Goal: Task Accomplishment & Management: Use online tool/utility

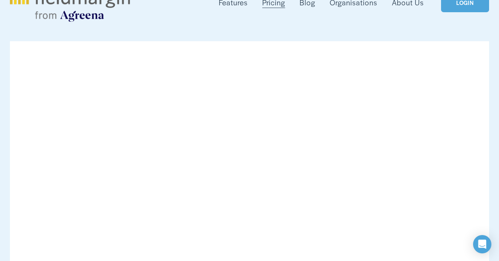
scroll to position [61, 0]
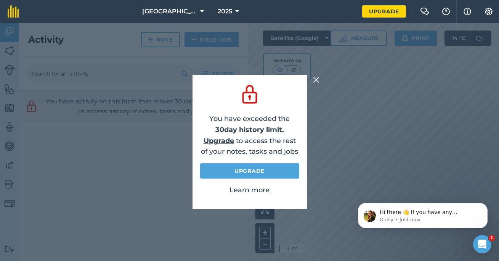
click at [316, 86] on div "You have exceeded the 30 day history limit. Upgrade to access the rest of your …" at bounding box center [249, 142] width 499 height 238
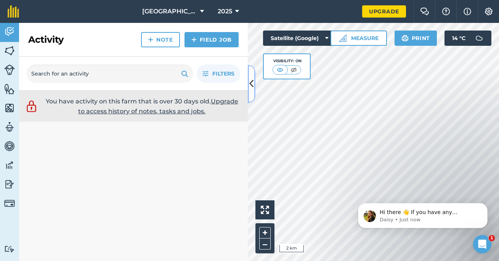
click at [254, 91] on button at bounding box center [252, 84] width 8 height 38
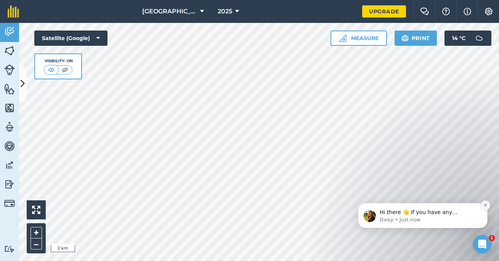
click at [485, 205] on icon "Dismiss notification" at bounding box center [484, 204] width 3 height 3
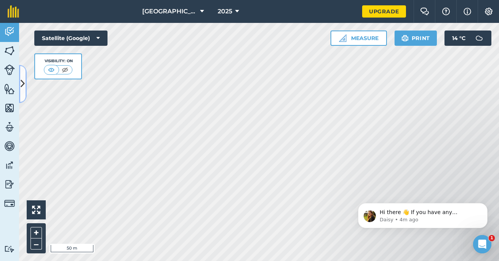
click at [22, 90] on icon at bounding box center [23, 83] width 4 height 13
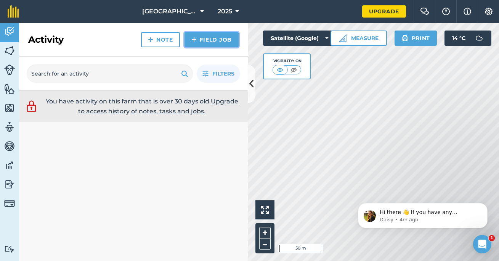
click at [192, 33] on link "Field Job" at bounding box center [211, 39] width 54 height 15
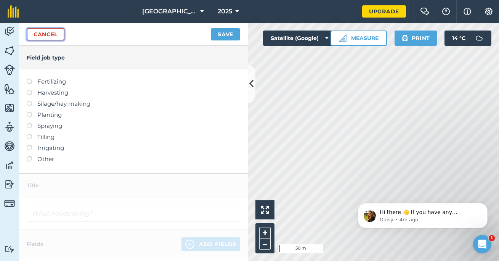
click at [41, 34] on link "Cancel" at bounding box center [46, 34] width 38 height 12
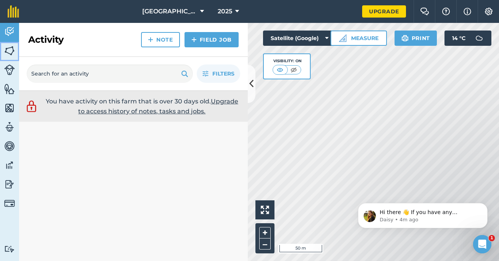
click at [11, 46] on img at bounding box center [9, 50] width 11 height 11
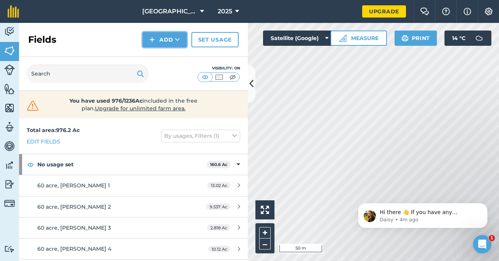
click at [158, 36] on button "Add" at bounding box center [164, 39] width 44 height 15
click at [153, 60] on link "Draw" at bounding box center [165, 56] width 42 height 17
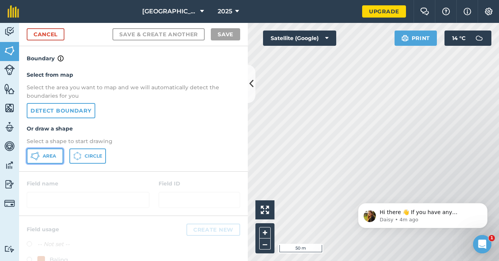
click at [44, 151] on button "Area" at bounding box center [45, 155] width 37 height 15
click at [248, 82] on button at bounding box center [252, 84] width 8 height 38
